Goal: Information Seeking & Learning: Check status

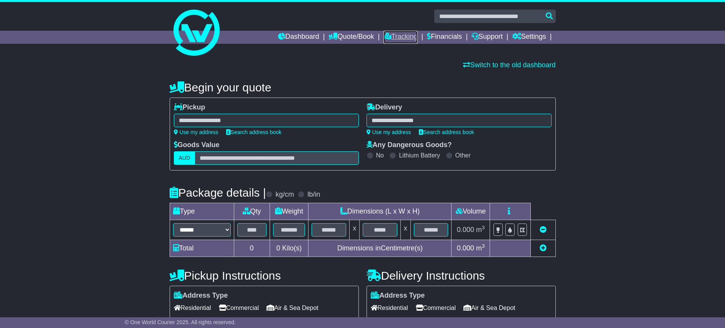
click at [404, 36] on link "Tracking" at bounding box center [400, 37] width 34 height 13
click at [407, 37] on link "Tracking" at bounding box center [400, 37] width 34 height 13
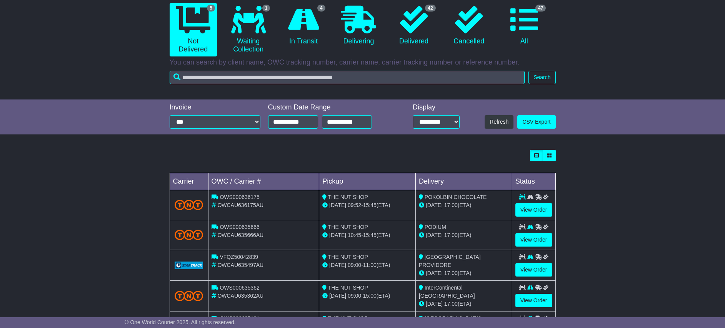
scroll to position [116, 0]
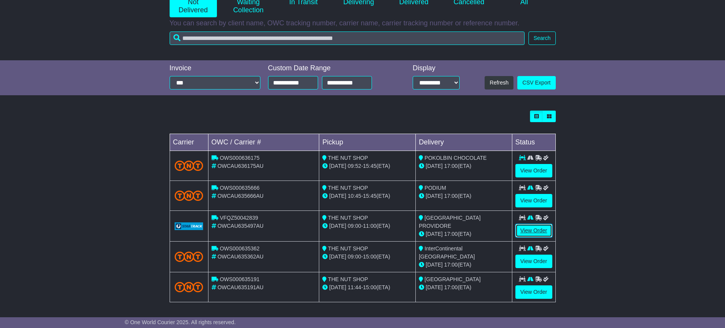
click at [538, 232] on link "View Order" at bounding box center [533, 230] width 37 height 13
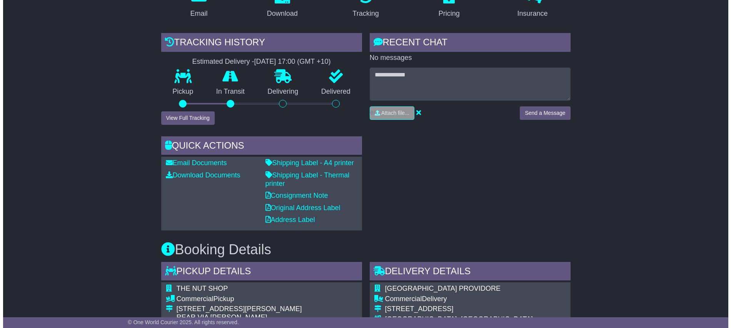
scroll to position [115, 0]
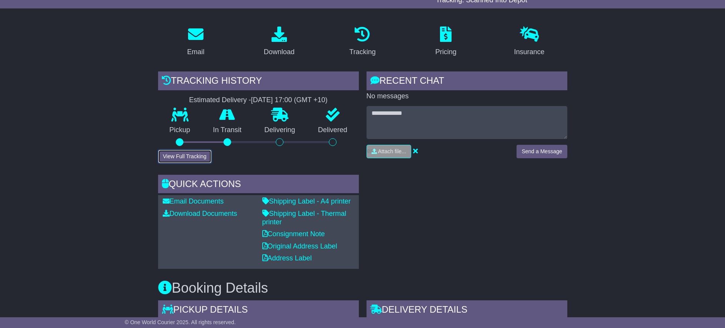
click at [193, 156] on button "View Full Tracking" at bounding box center [184, 156] width 53 height 13
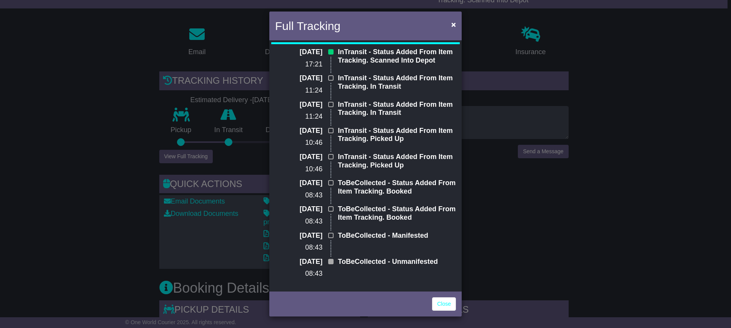
scroll to position [0, 0]
